Goal: Find specific page/section: Find specific page/section

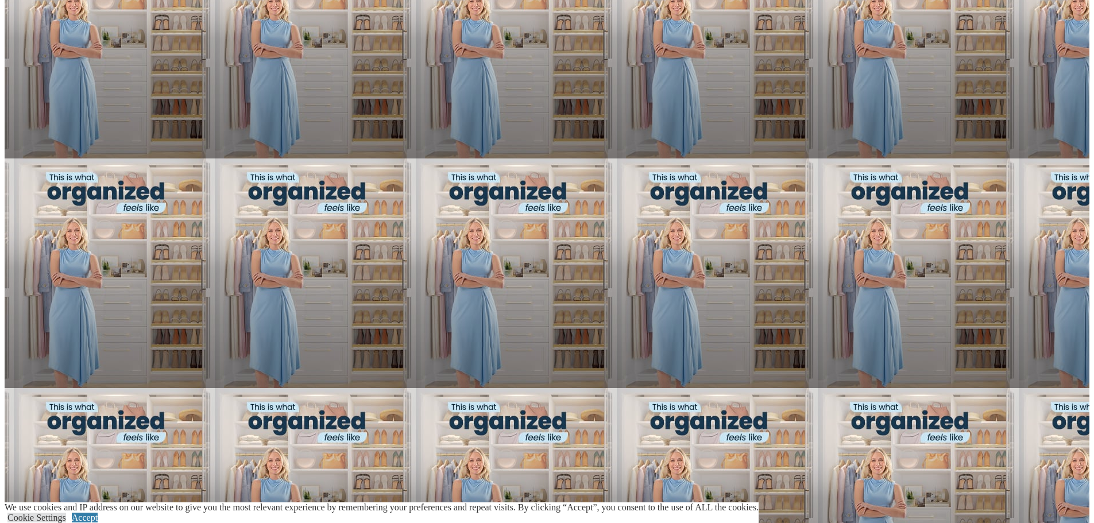
scroll to position [1378, 0]
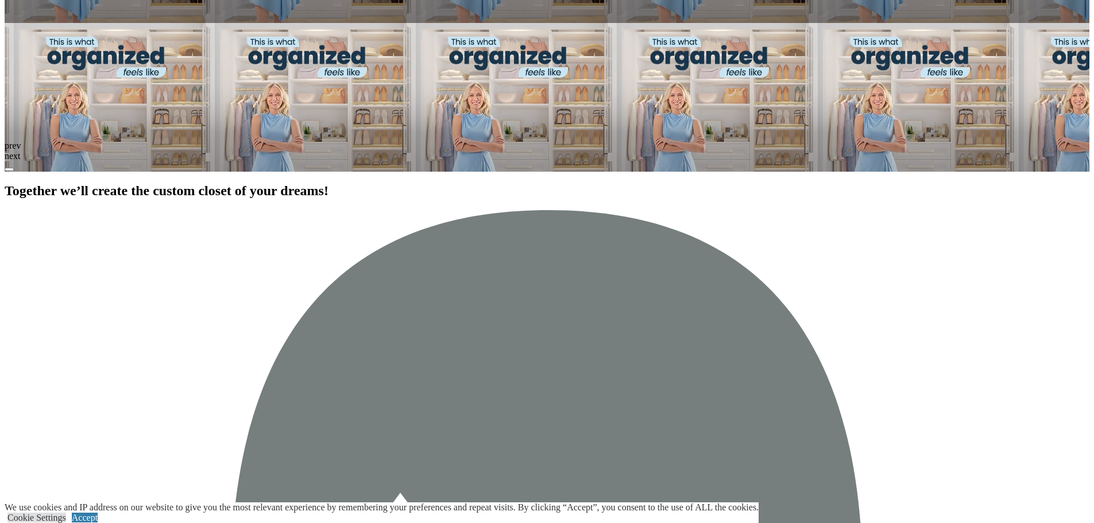
scroll to position [1722, 0]
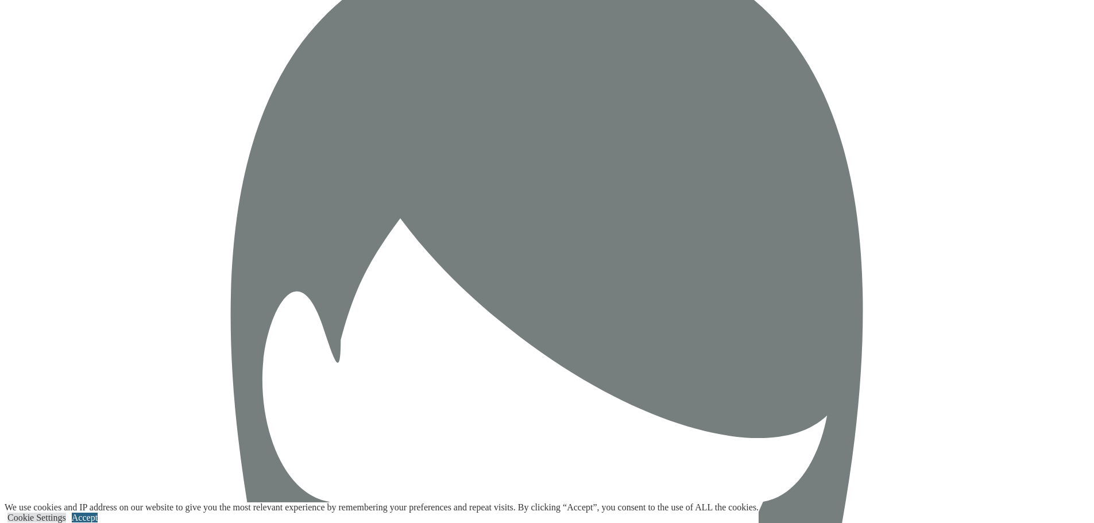
click at [98, 513] on link "Accept" at bounding box center [85, 518] width 26 height 10
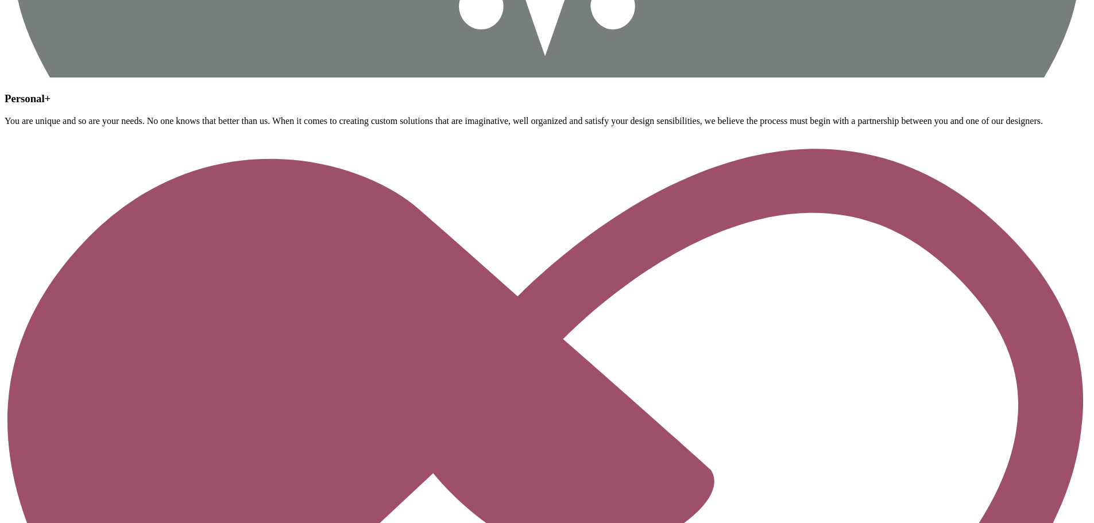
scroll to position [2871, 0]
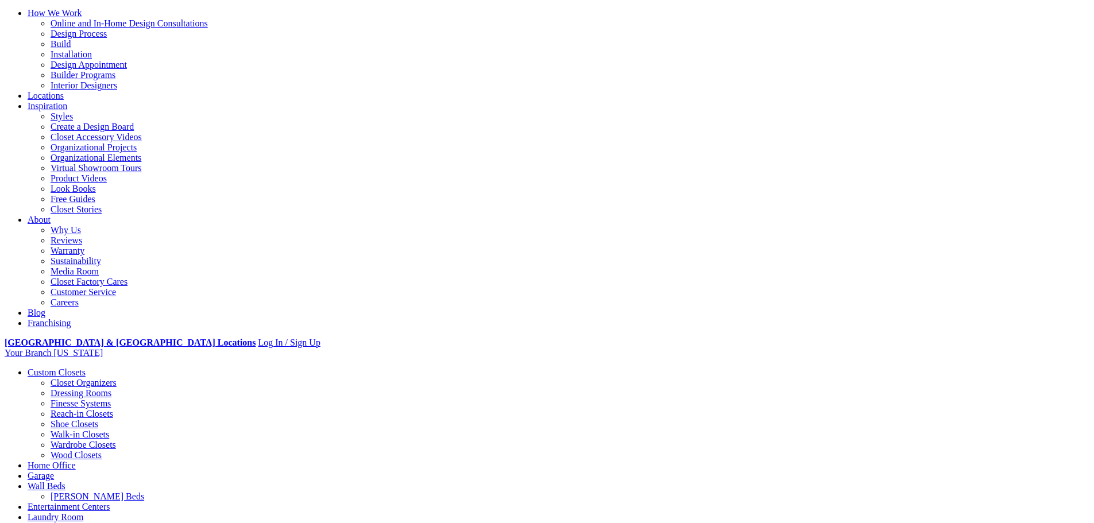
scroll to position [287, 0]
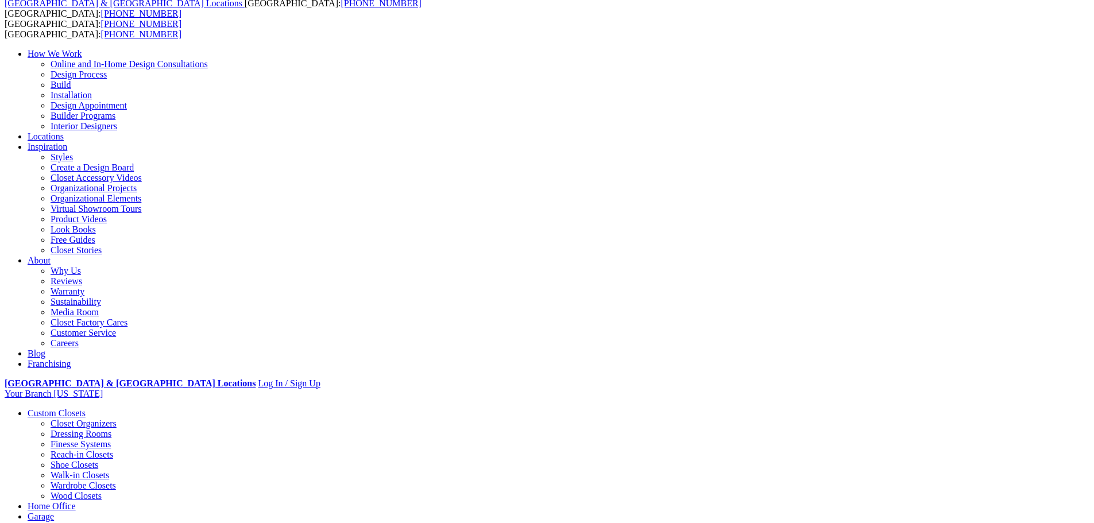
scroll to position [459, 0]
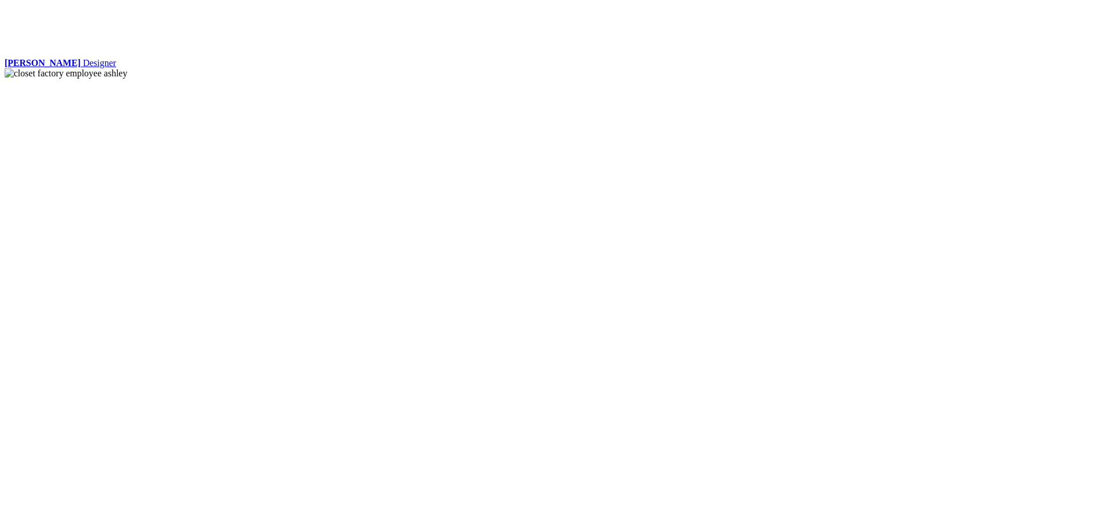
scroll to position [3123, 0]
